Goal: Information Seeking & Learning: Learn about a topic

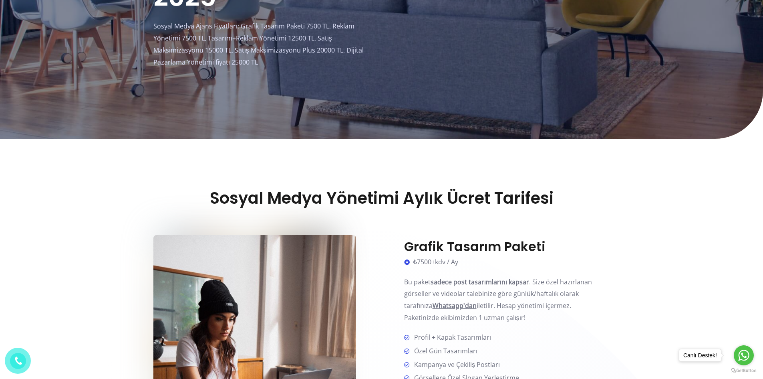
scroll to position [240, 0]
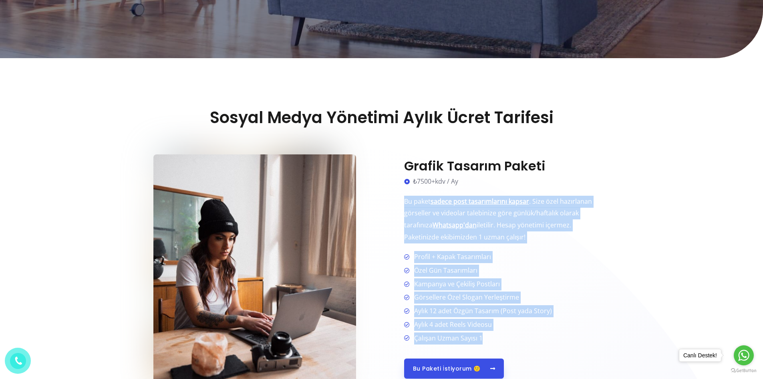
drag, startPoint x: 403, startPoint y: 200, endPoint x: 533, endPoint y: 337, distance: 188.7
click at [533, 337] on div "Grafik Tasarım Paketi ₺7500+kdv / Ay Bu paket sadece post tasarımlarını kapsar …" at bounding box center [496, 268] width 228 height 241
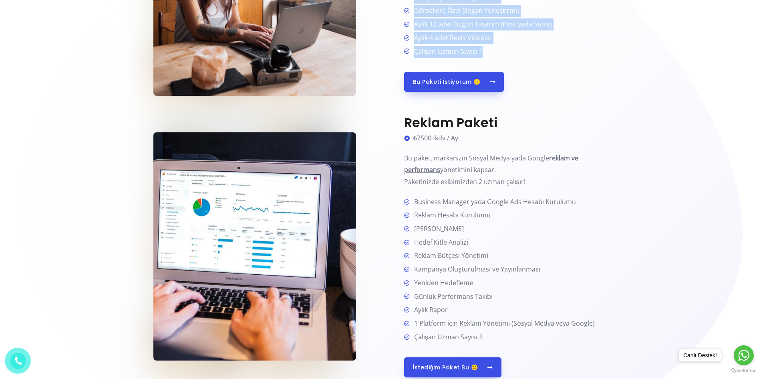
scroll to position [561, 0]
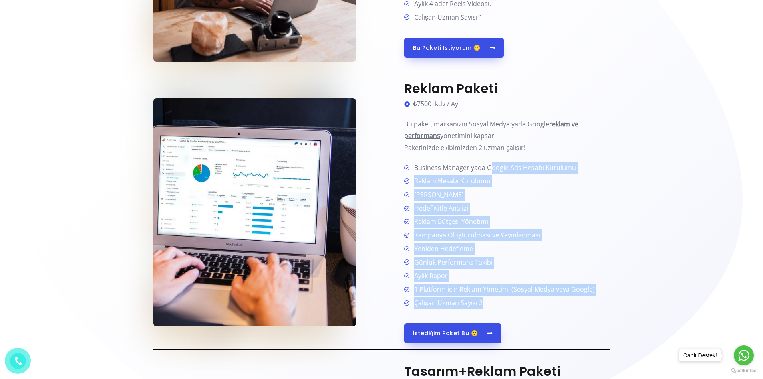
drag, startPoint x: 492, startPoint y: 167, endPoint x: 556, endPoint y: 302, distance: 149.6
click at [556, 302] on ul "Business Manager yada Google Ads Hesabı Kurulumu Reklam Hesabı Kurulumu [PERSON…" at bounding box center [507, 235] width 206 height 147
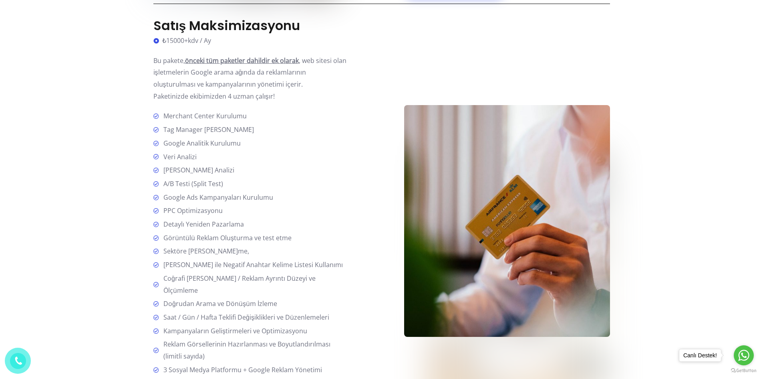
scroll to position [1279, 0]
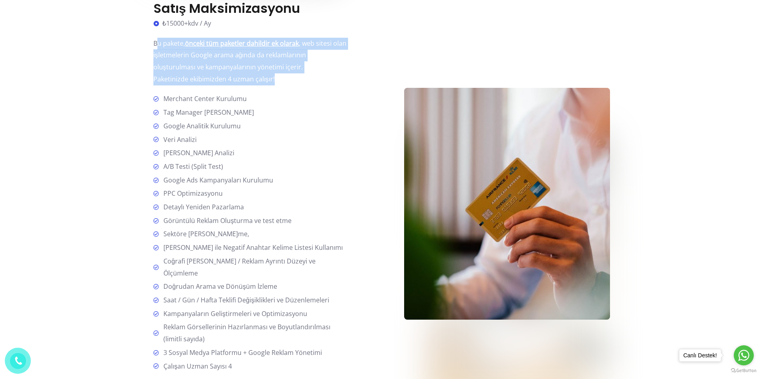
drag, startPoint x: 156, startPoint y: 40, endPoint x: 297, endPoint y: 85, distance: 148.1
click at [297, 85] on div "Satış Maksimizasyonu ₺15000+kdv / Ay Bu pakete, önceki tüm paketler dahildir ek…" at bounding box center [251, 204] width 196 height 406
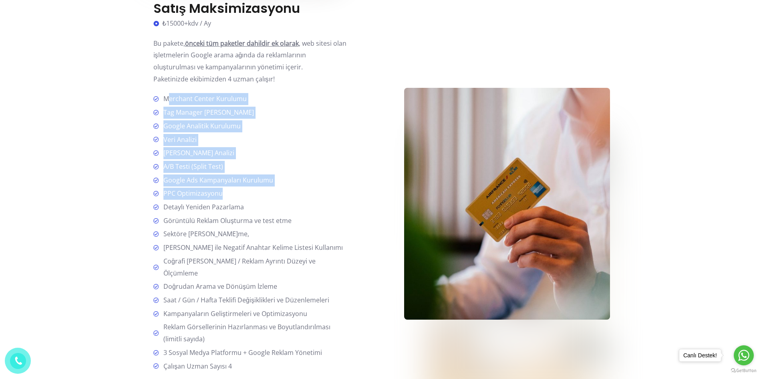
drag, startPoint x: 167, startPoint y: 93, endPoint x: 274, endPoint y: 187, distance: 142.2
click at [274, 187] on ul "Merchant Center Kurulumu Tag Manager Kurulumu Google Analitik Kurulumu Veri Ana…" at bounding box center [251, 232] width 196 height 279
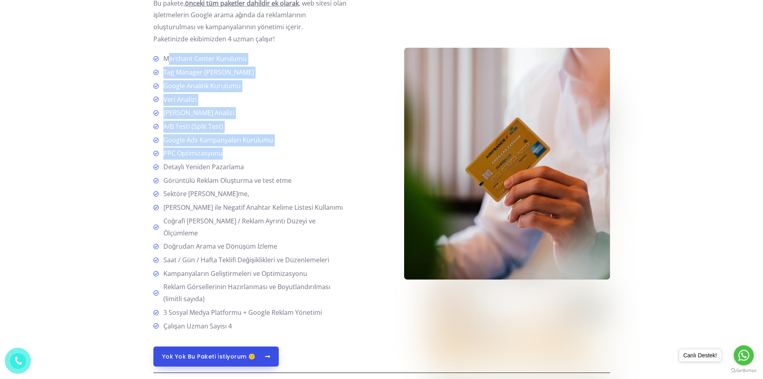
scroll to position [1305, 0]
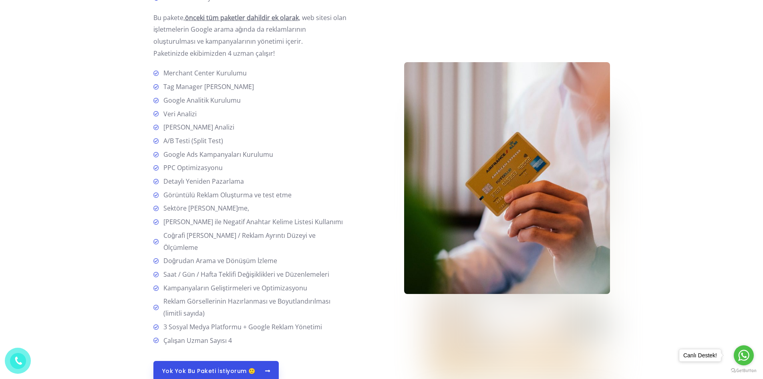
click at [353, 45] on div "Satış Maksimizasyonu ₺15000+kdv / Ay Bu pakete, önceki tüm paketler dahildir ek…" at bounding box center [267, 178] width 228 height 406
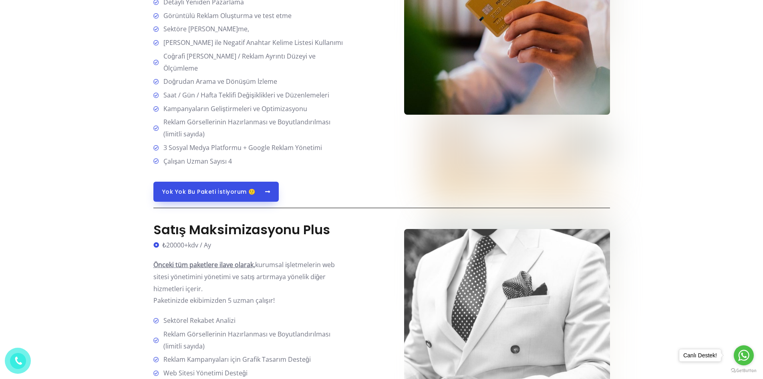
scroll to position [1505, 0]
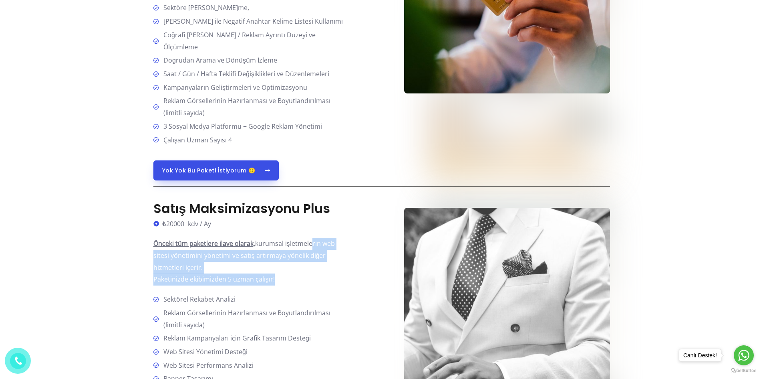
drag, startPoint x: 310, startPoint y: 241, endPoint x: 308, endPoint y: 275, distance: 33.7
click at [308, 275] on p "Önceki tüm paketlere ilave olarak, kurumsal işletmelerin web sitesi yönetimini …" at bounding box center [251, 262] width 196 height 48
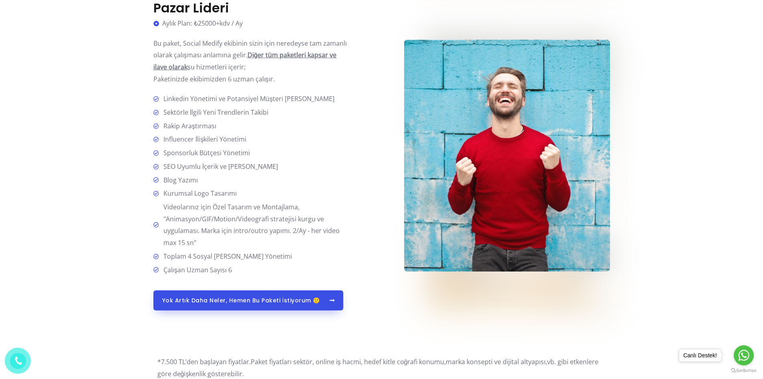
scroll to position [1916, 0]
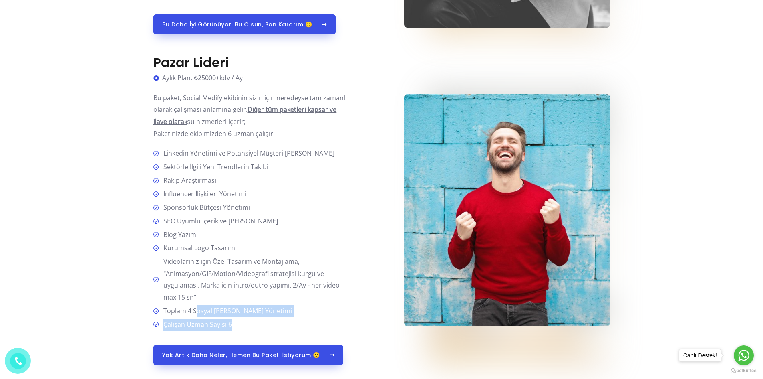
drag, startPoint x: 197, startPoint y: 304, endPoint x: 240, endPoint y: 325, distance: 47.1
click at [240, 325] on ul "Linkedin Yönetimi ve Potansiyel Müşteri [PERSON_NAME] Sektörle İlgili Yeni Tren…" at bounding box center [251, 238] width 196 height 183
click at [240, 325] on li "Çalışan Uzman Sayısı 6" at bounding box center [251, 324] width 196 height 12
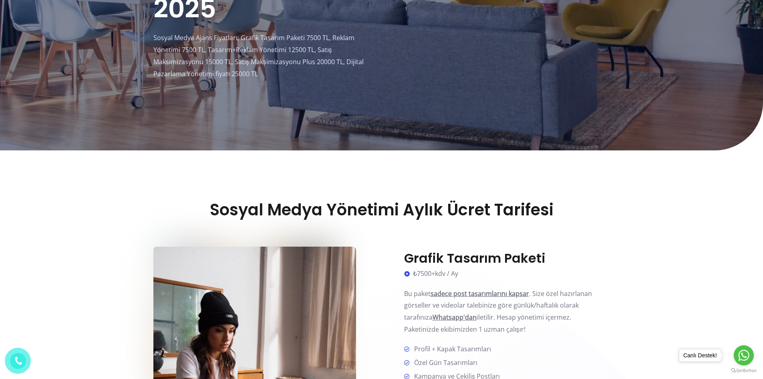
scroll to position [48, 0]
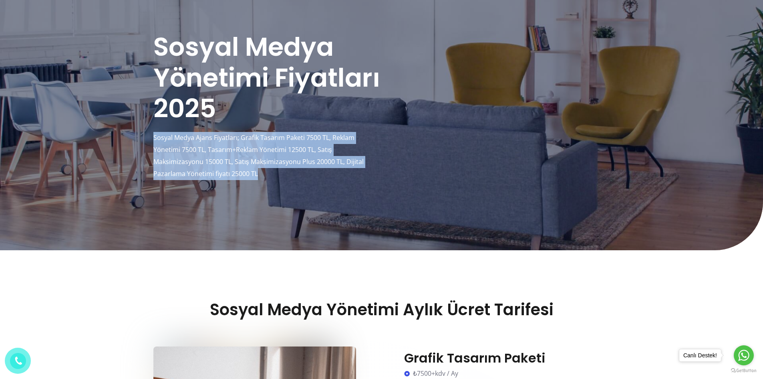
drag, startPoint x: 262, startPoint y: 172, endPoint x: 154, endPoint y: 140, distance: 112.9
click at [155, 140] on p "Sosyal Medya Ajans Fiyatları; Grafik Tasarım Paketi 7500 TL, Reklam Yönetimi 75…" at bounding box center [267, 156] width 228 height 48
click at [154, 135] on p "Sosyal Medya Ajans Fiyatları; Grafik Tasarım Paketi 7500 TL, Reklam Yönetimi 75…" at bounding box center [267, 156] width 228 height 48
drag, startPoint x: 154, startPoint y: 135, endPoint x: 272, endPoint y: 169, distance: 122.9
click at [272, 169] on p "Sosyal Medya Ajans Fiyatları; Grafik Tasarım Paketi 7500 TL, Reklam Yönetimi 75…" at bounding box center [267, 156] width 228 height 48
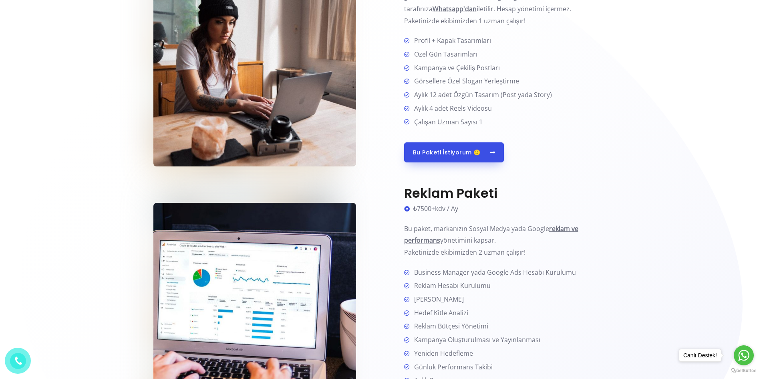
scroll to position [0, 0]
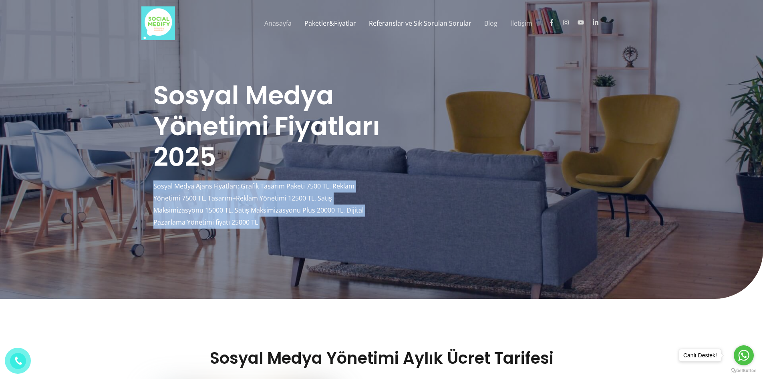
click at [419, 19] on link "Referanslar ve Sık Sorulan Sorular" at bounding box center [420, 23] width 115 height 26
click at [422, 21] on link "Referanslar ve Sık Sorulan Sorular" at bounding box center [420, 23] width 115 height 26
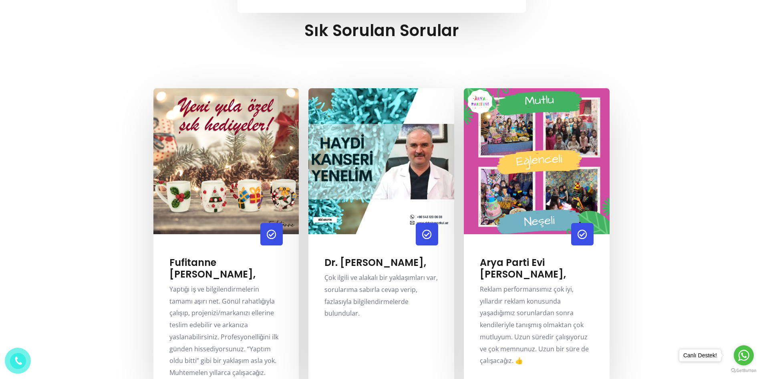
scroll to position [4194, 0]
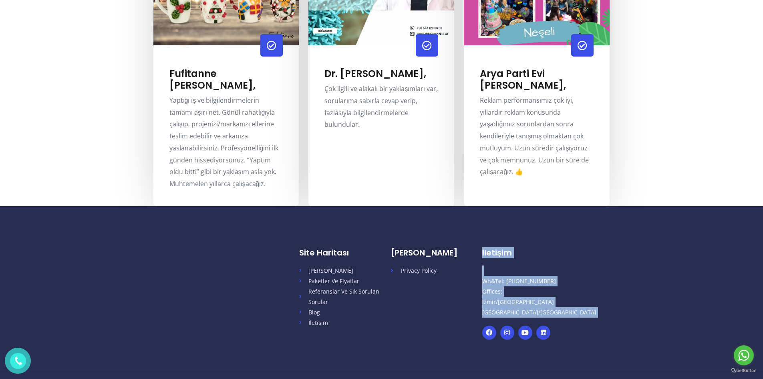
drag, startPoint x: 480, startPoint y: 283, endPoint x: 575, endPoint y: 294, distance: 95.1
click at [575, 294] on div "Site Haritası Ana Sayfa Paketler Ve Fiyatlar Referanslar Ve Sık Sorulan Sorular…" at bounding box center [381, 294] width 457 height 92
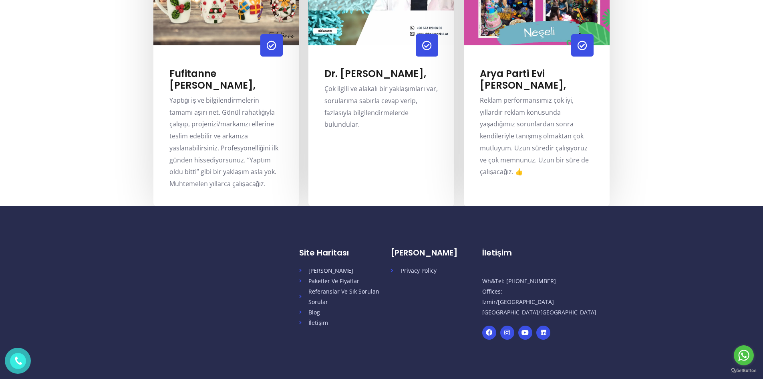
click at [627, 116] on section "fufitanne Seren Hanım, Yaptığı iş ve bilgilendirmelerin tamamı aşırı net. Gönül…" at bounding box center [381, 52] width 763 height 306
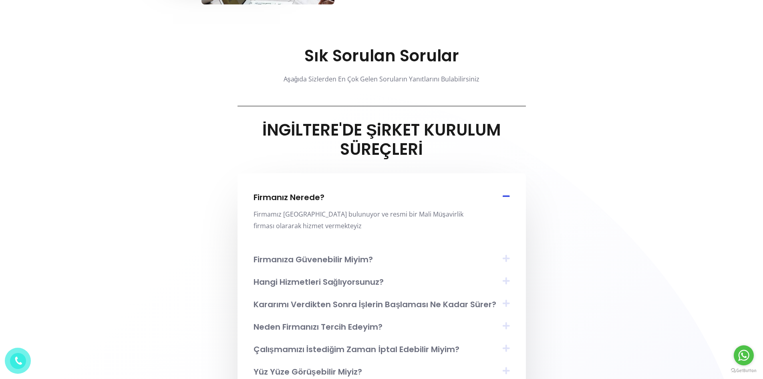
scroll to position [2992, 0]
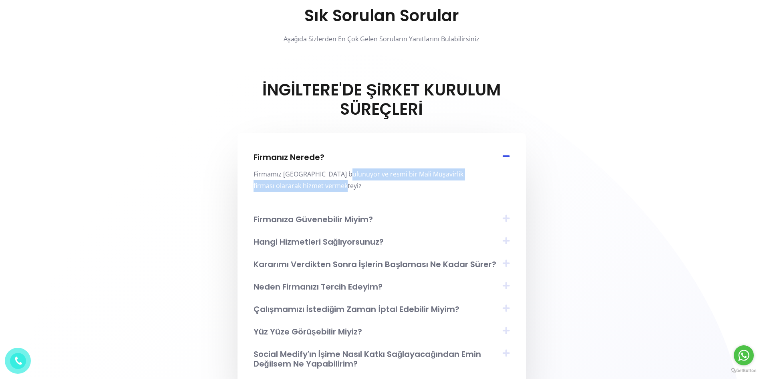
drag, startPoint x: 339, startPoint y: 142, endPoint x: 368, endPoint y: 155, distance: 31.9
click at [368, 168] on p "Firmamız İngiltere’de bulunuyor ve resmi bir Mali Müşavirlik firması olararak h…" at bounding box center [361, 180] width 215 height 24
click at [369, 168] on p "Firmamız İngiltere’de bulunuyor ve resmi bir Mali Müşavirlik firması olararak h…" at bounding box center [361, 180] width 215 height 24
drag, startPoint x: 354, startPoint y: 143, endPoint x: 366, endPoint y: 153, distance: 15.0
click at [366, 168] on p "Firmamız İngiltere’de bulunuyor ve resmi bir Mali Müşavirlik firması olararak h…" at bounding box center [361, 180] width 215 height 24
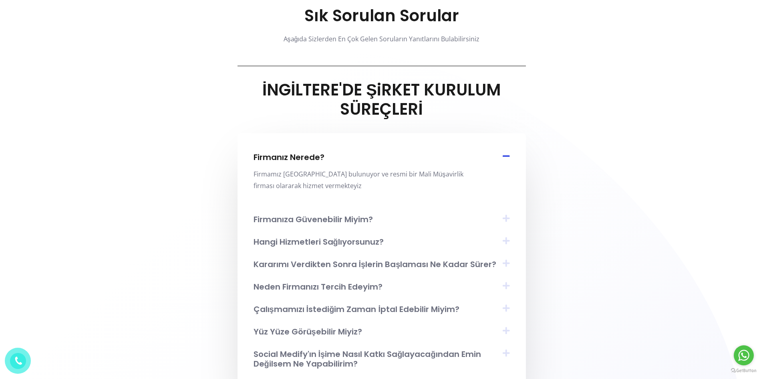
click at [506, 214] on icon at bounding box center [506, 218] width 7 height 8
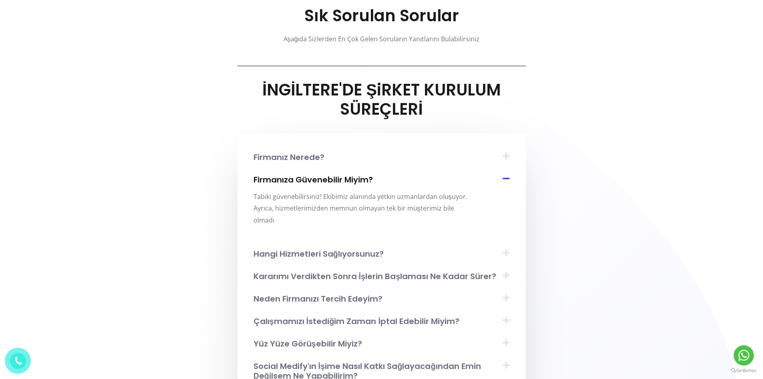
drag, startPoint x: 274, startPoint y: 165, endPoint x: 302, endPoint y: 188, distance: 36.2
click at [302, 191] on p "Tabiki güvenebilirsiniz! Ekibimiz alanında yetkin uzmanlardan oluşuyor. Ayrıca,…" at bounding box center [361, 209] width 215 height 36
click at [503, 249] on icon at bounding box center [506, 253] width 7 height 8
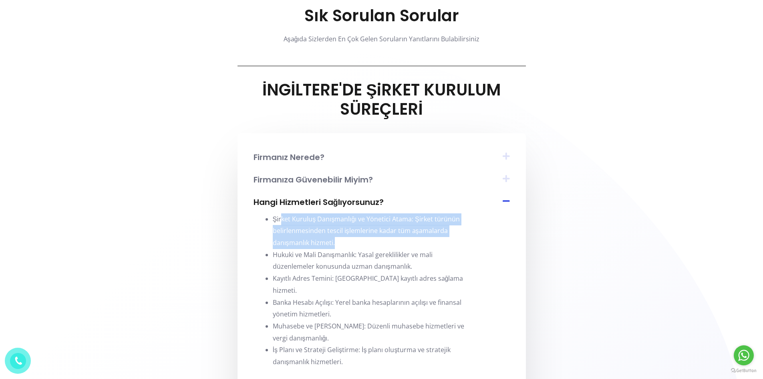
drag, startPoint x: 279, startPoint y: 186, endPoint x: 353, endPoint y: 213, distance: 78.6
click at [346, 215] on li "Şirket Kuruluş Danışmanlığı ve Yönetici Atama: Şirket türünün belirlenmesinden …" at bounding box center [370, 231] width 195 height 36
click at [353, 213] on li "Şirket Kuruluş Danışmanlığı ve Yönetici Atama: Şirket türünün belirlenmesinden …" at bounding box center [370, 231] width 195 height 36
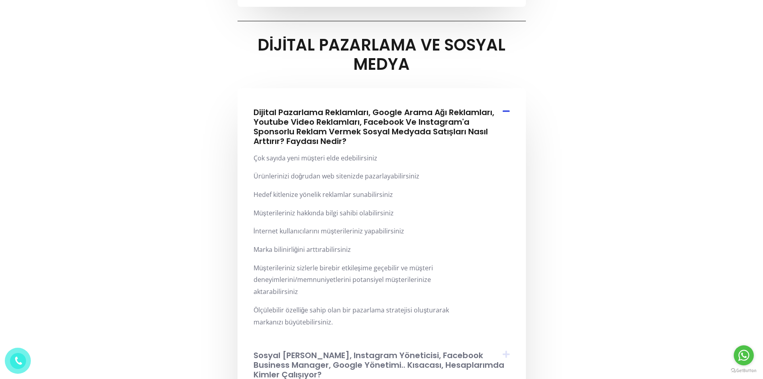
scroll to position [3673, 0]
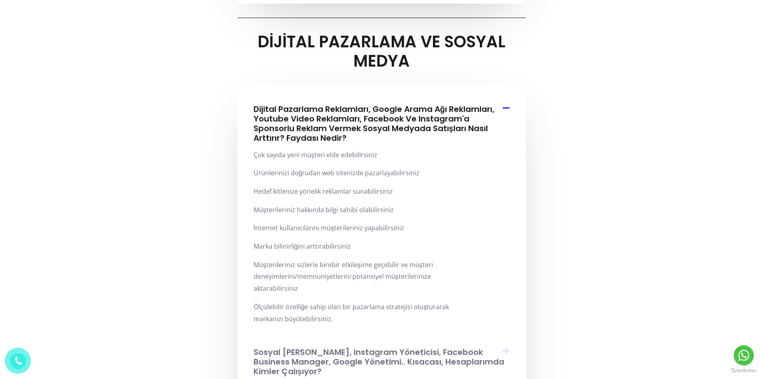
drag, startPoint x: 256, startPoint y: 112, endPoint x: 433, endPoint y: 121, distance: 177.3
click at [433, 149] on div "Çok sayıda yeni müşteri elde edebilirsiniz Ürünlerinizi doğrudan web sitenizde …" at bounding box center [382, 245] width 256 height 192
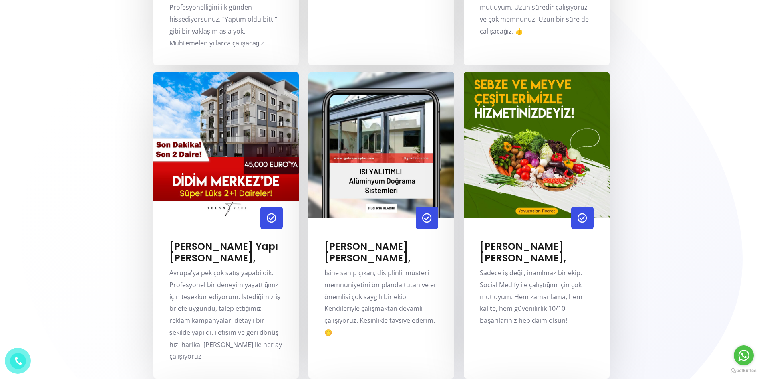
scroll to position [0, 0]
